Goal: Task Accomplishment & Management: Use online tool/utility

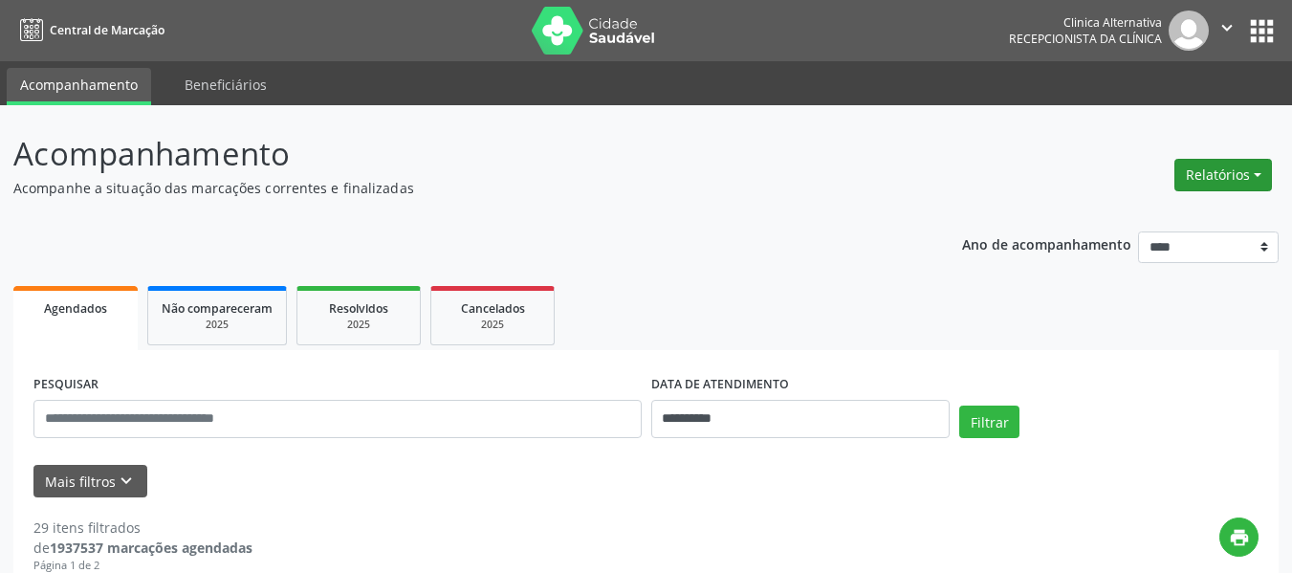
click at [1224, 176] on button "Relatórios" at bounding box center [1223, 175] width 98 height 33
click at [1175, 211] on link "Agendamentos" at bounding box center [1170, 216] width 206 height 27
select select "*"
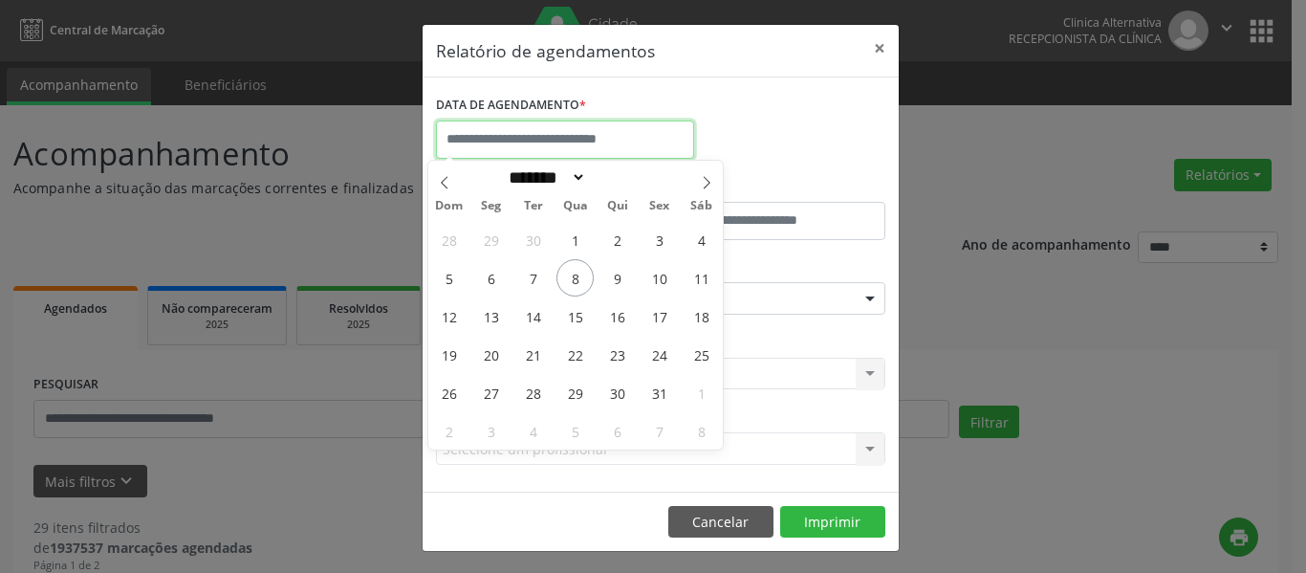
click at [666, 137] on input "text" at bounding box center [565, 139] width 258 height 38
click at [535, 318] on span "14" at bounding box center [532, 315] width 37 height 37
type input "**********"
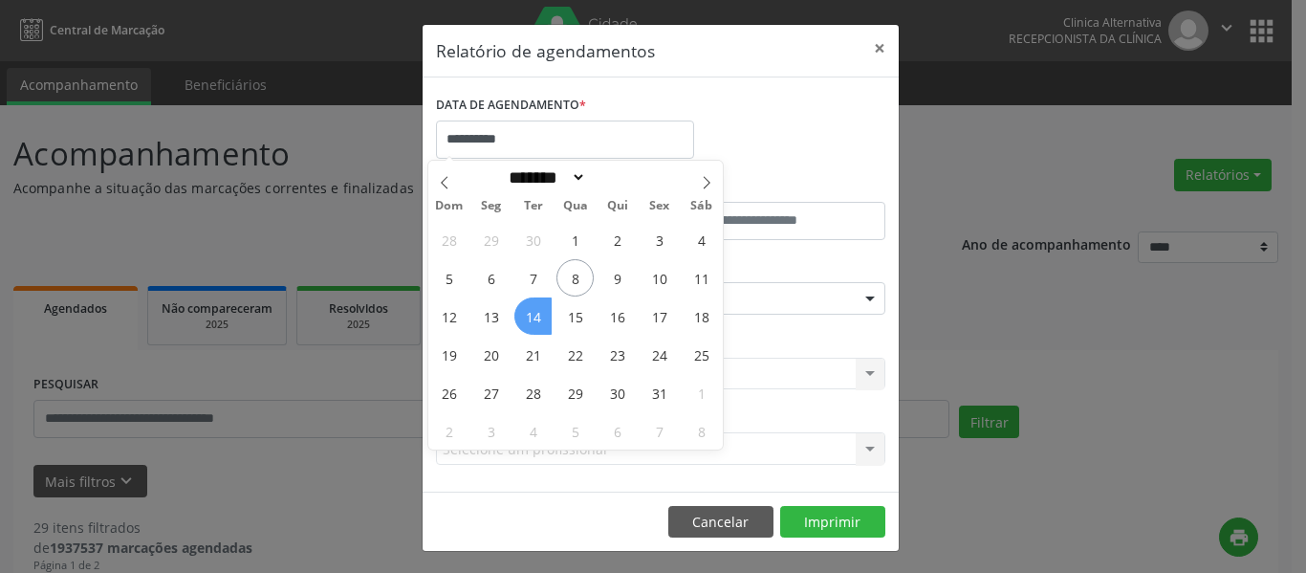
click at [535, 318] on span "14" at bounding box center [532, 315] width 37 height 37
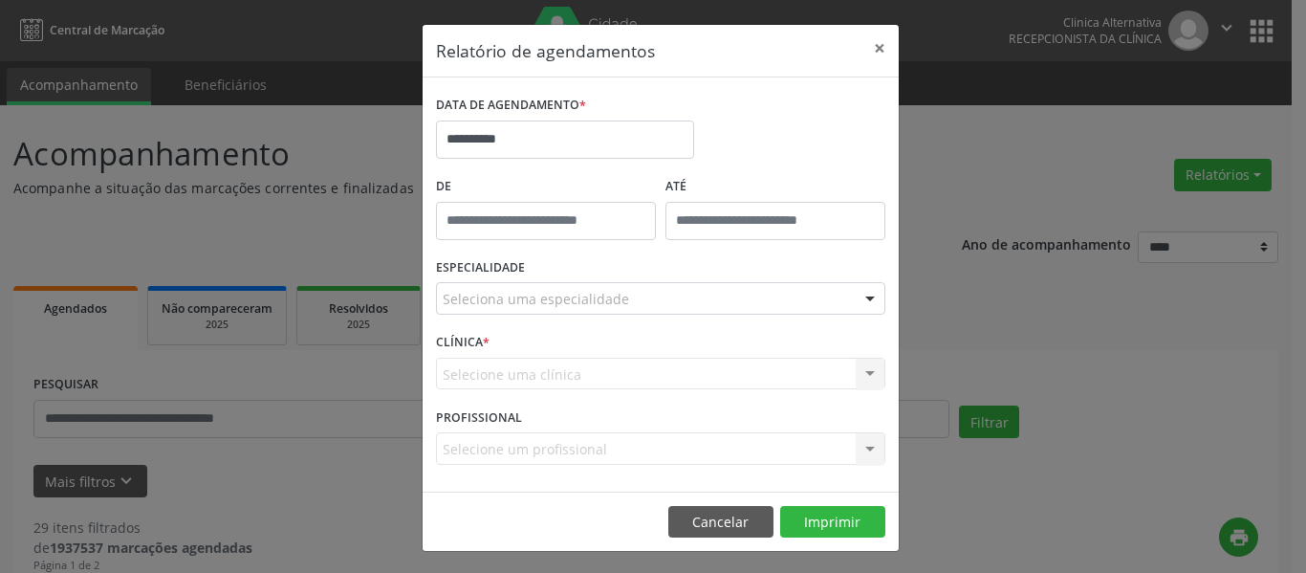
click at [861, 293] on div at bounding box center [870, 299] width 29 height 33
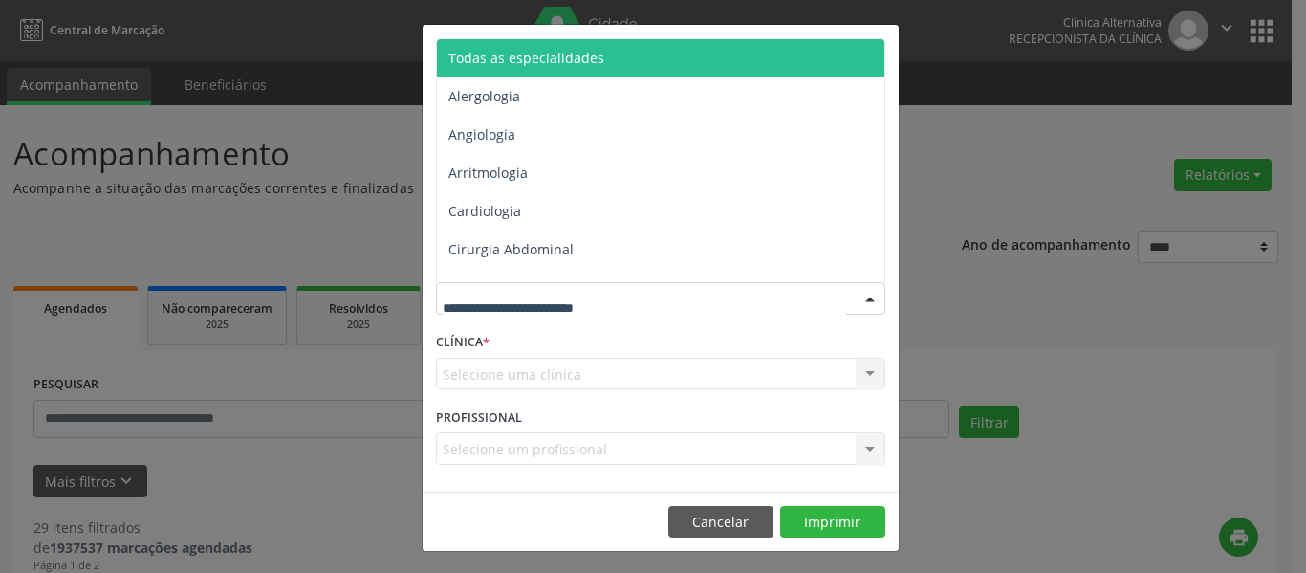
click at [707, 59] on span "Todas as especialidades" at bounding box center [662, 58] width 450 height 38
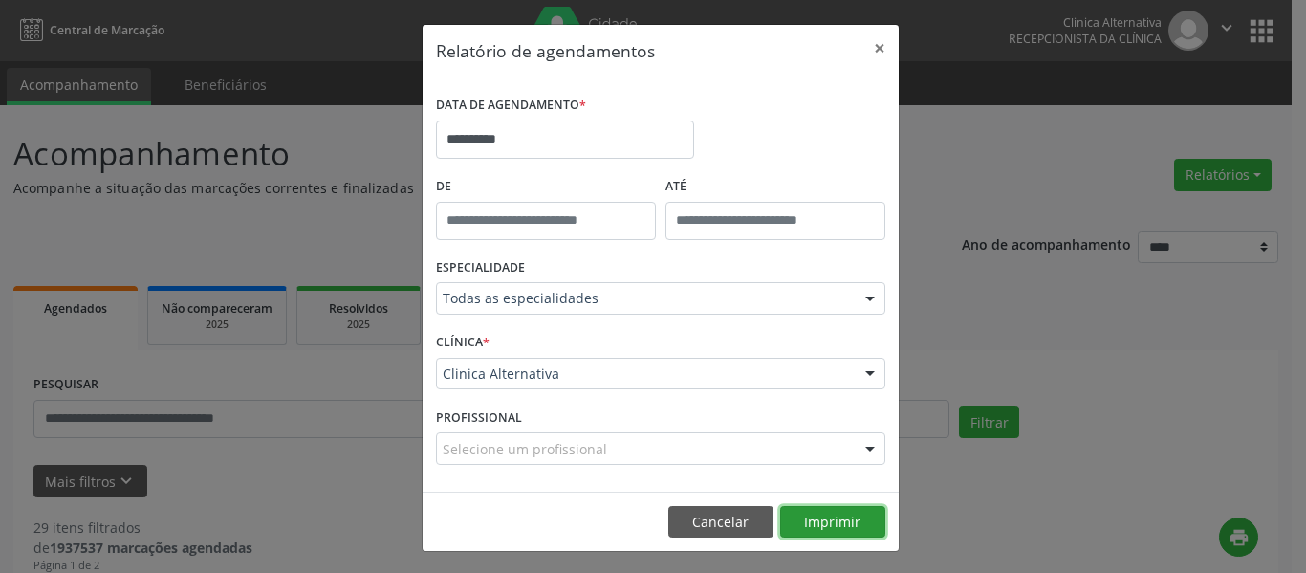
click at [850, 512] on button "Imprimir" at bounding box center [832, 522] width 105 height 33
